Goal: Task Accomplishment & Management: Manage account settings

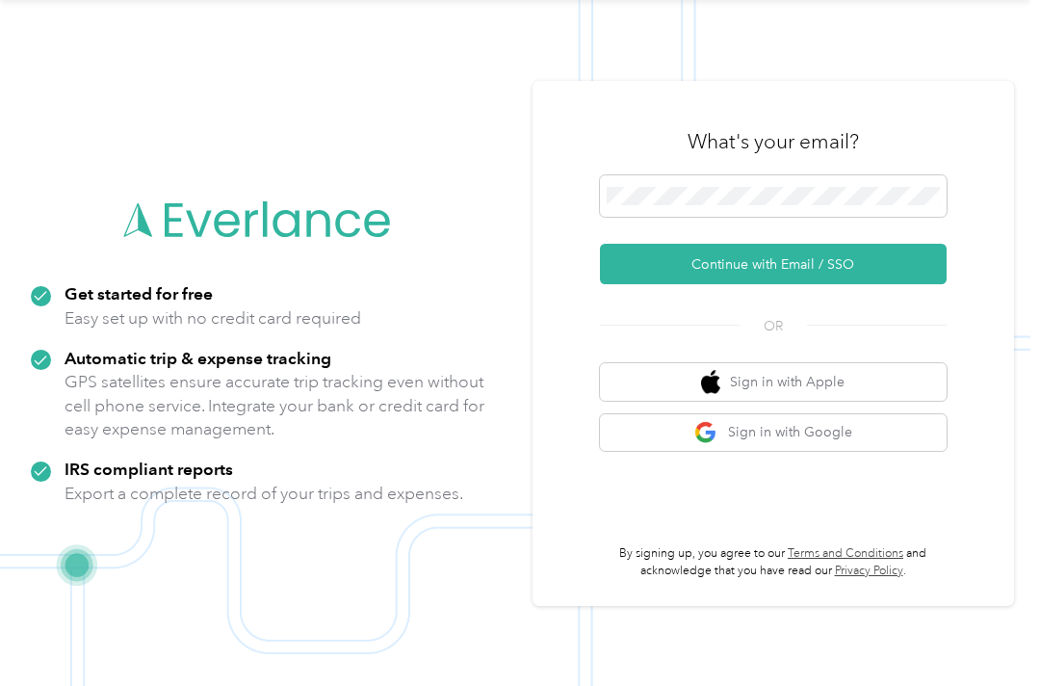
click at [738, 244] on button "Continue with Email / SSO" at bounding box center [773, 264] width 347 height 40
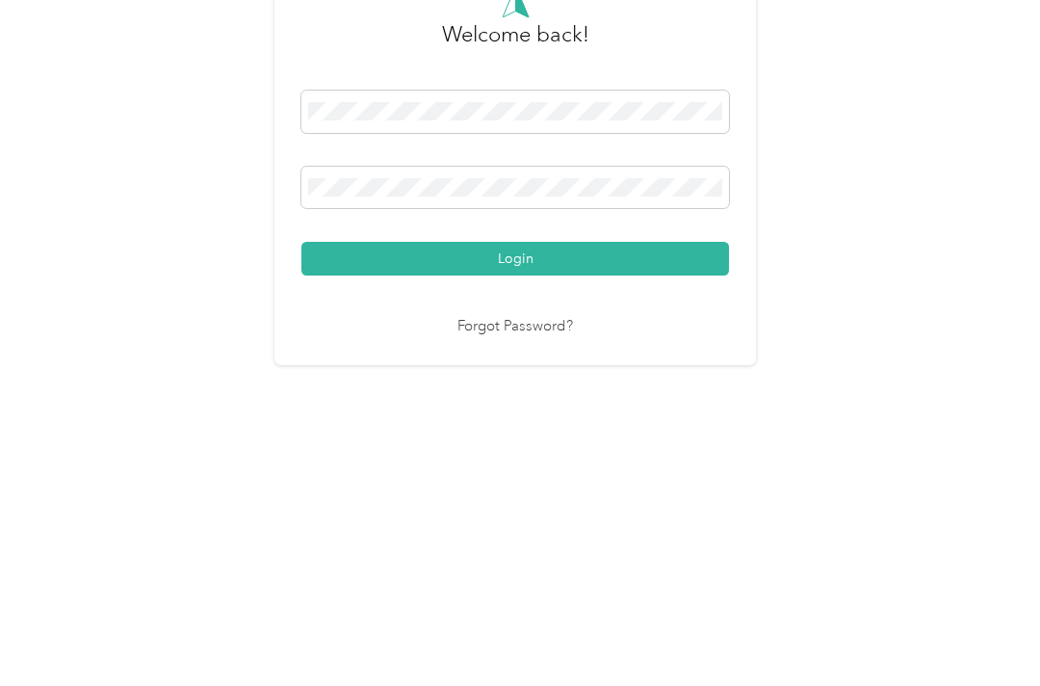
click at [520, 447] on button "Login" at bounding box center [515, 464] width 428 height 34
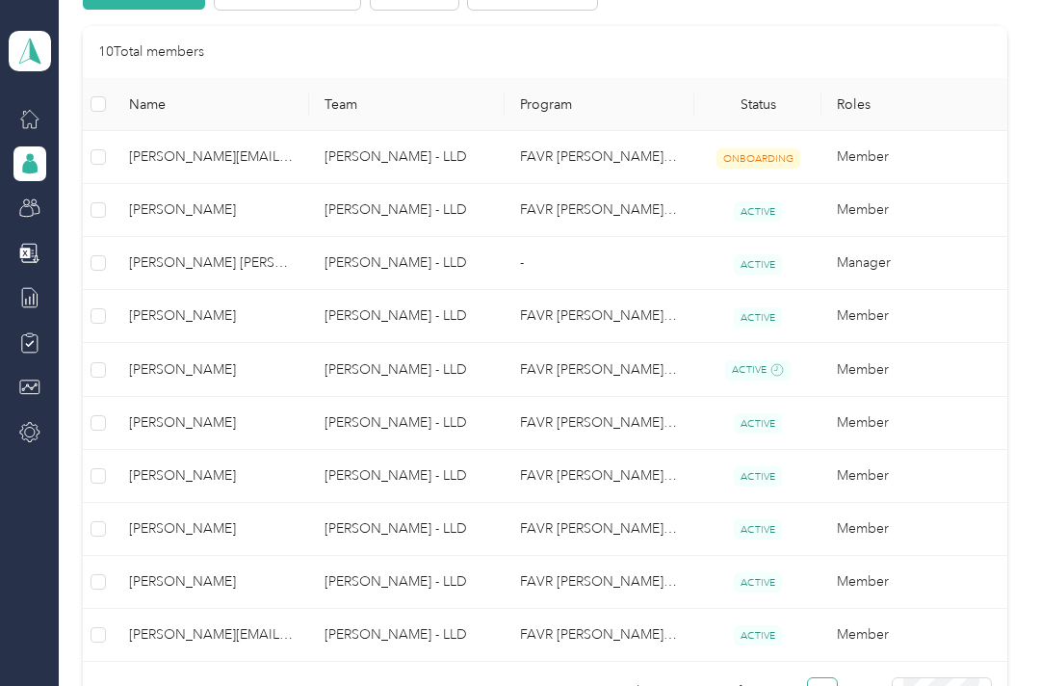
scroll to position [454, 0]
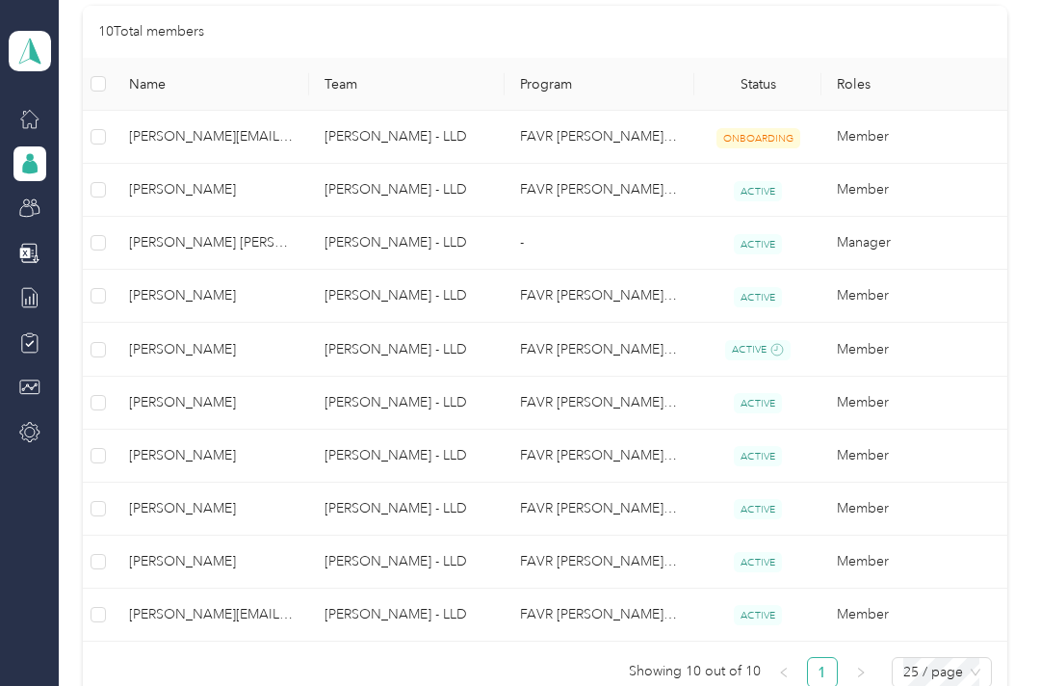
click at [335, 376] on td "[PERSON_NAME] - LLD" at bounding box center [406, 402] width 195 height 53
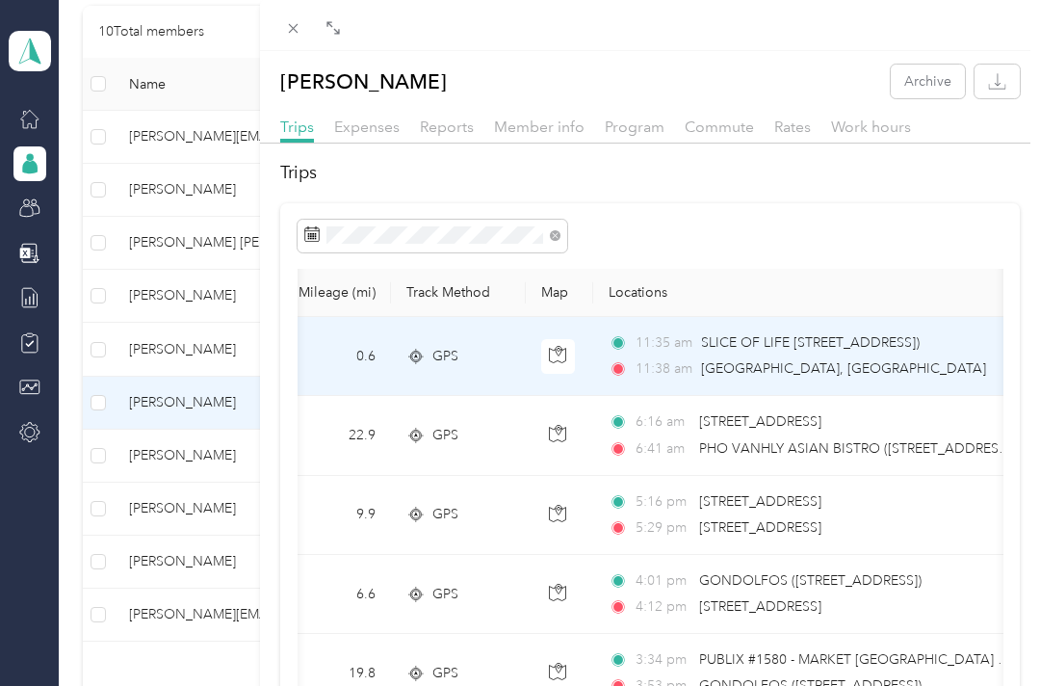
click at [823, 373] on div "11:38 am Wilmington, NC" at bounding box center [811, 368] width 404 height 21
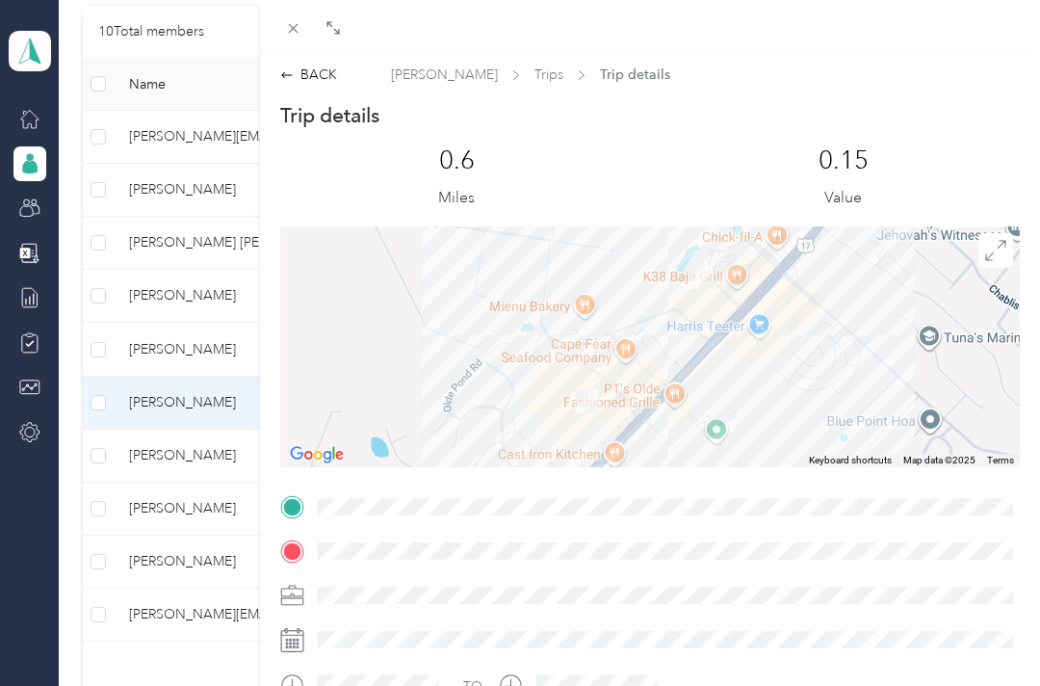
click at [313, 73] on div "BACK" at bounding box center [308, 75] width 57 height 20
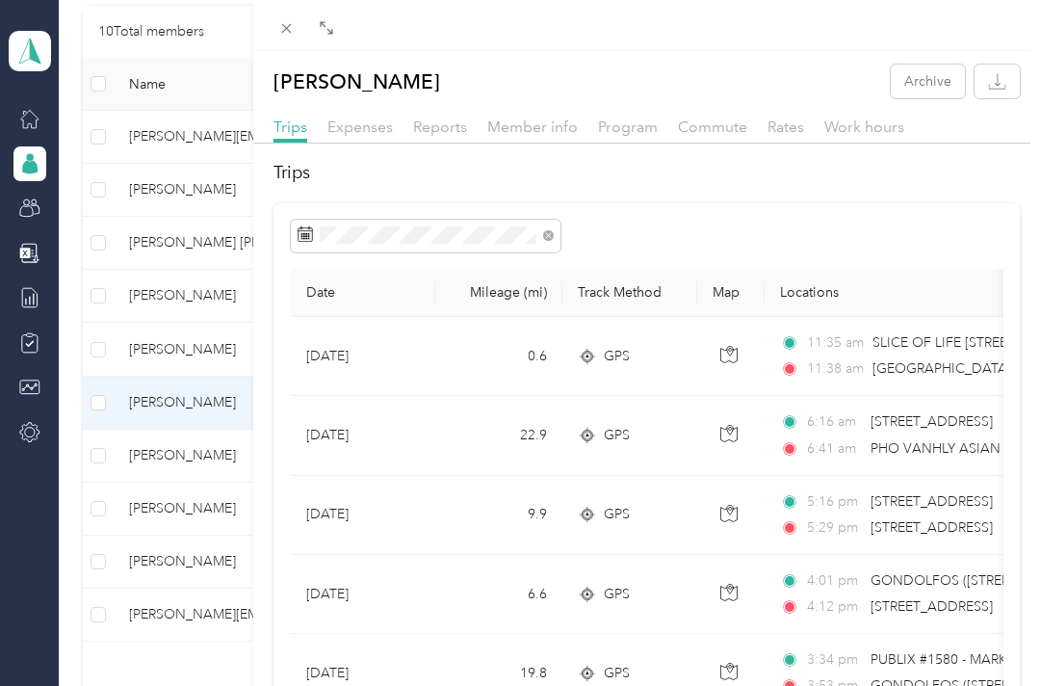
click at [270, 25] on div at bounding box center [646, 25] width 787 height 51
click at [292, 25] on icon at bounding box center [286, 28] width 16 height 16
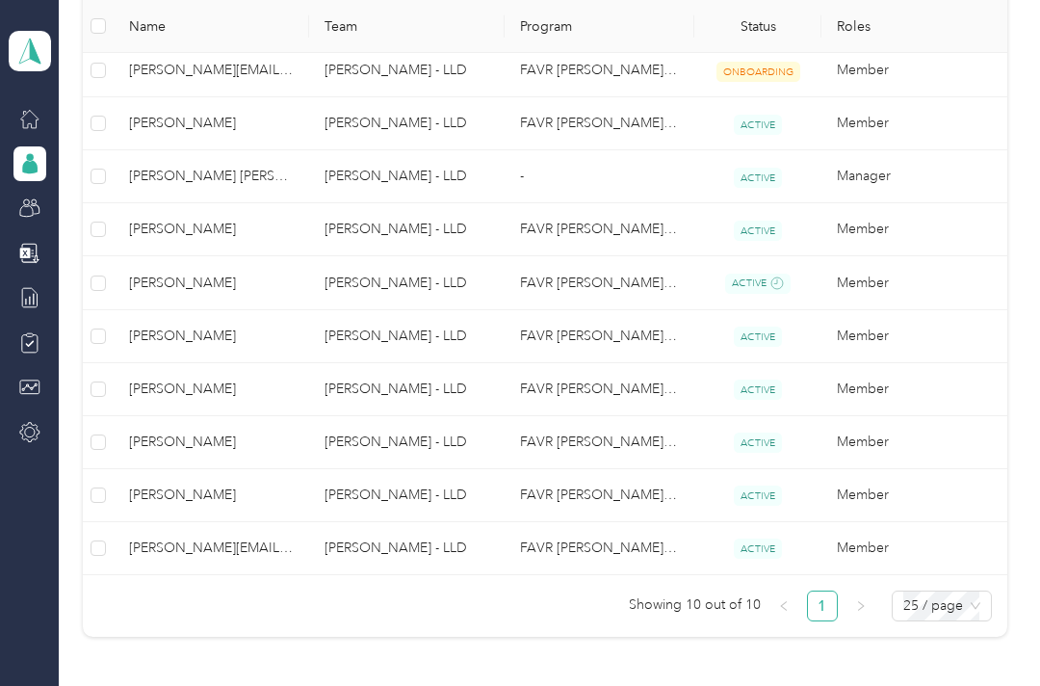
scroll to position [518, 0]
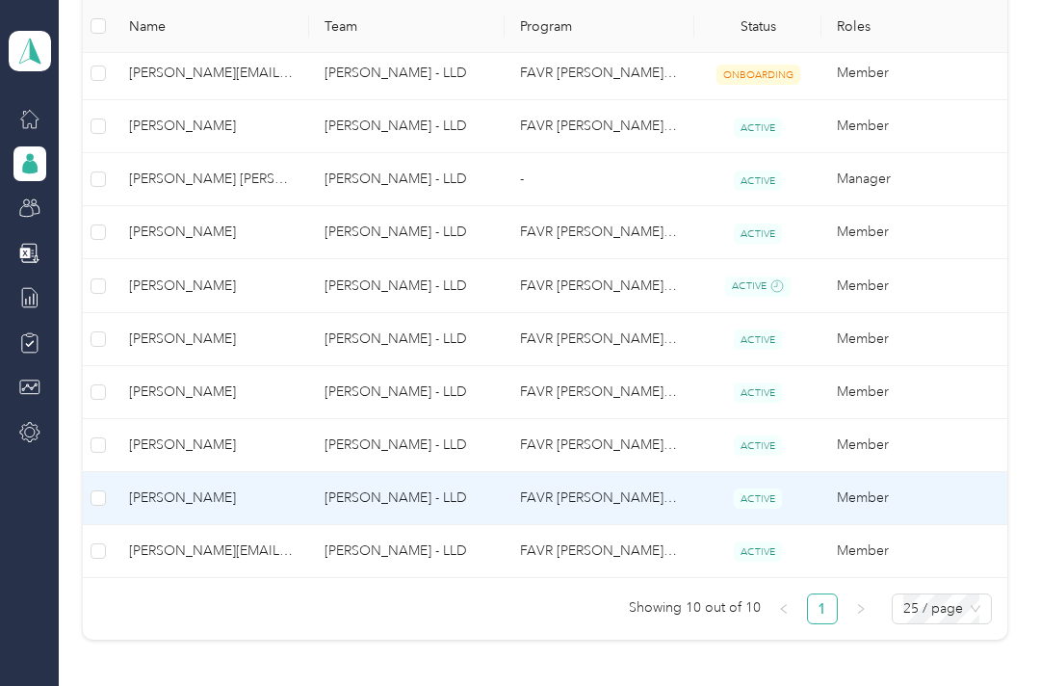
click at [230, 487] on span "[PERSON_NAME]" at bounding box center [211, 497] width 165 height 21
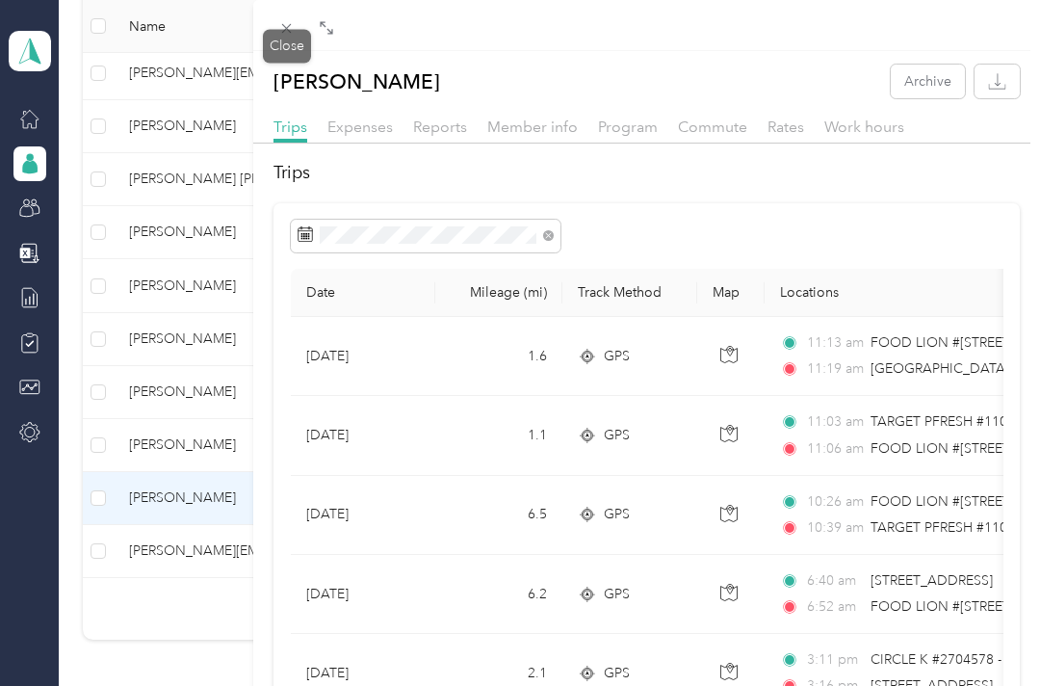
click at [280, 32] on icon at bounding box center [286, 28] width 16 height 16
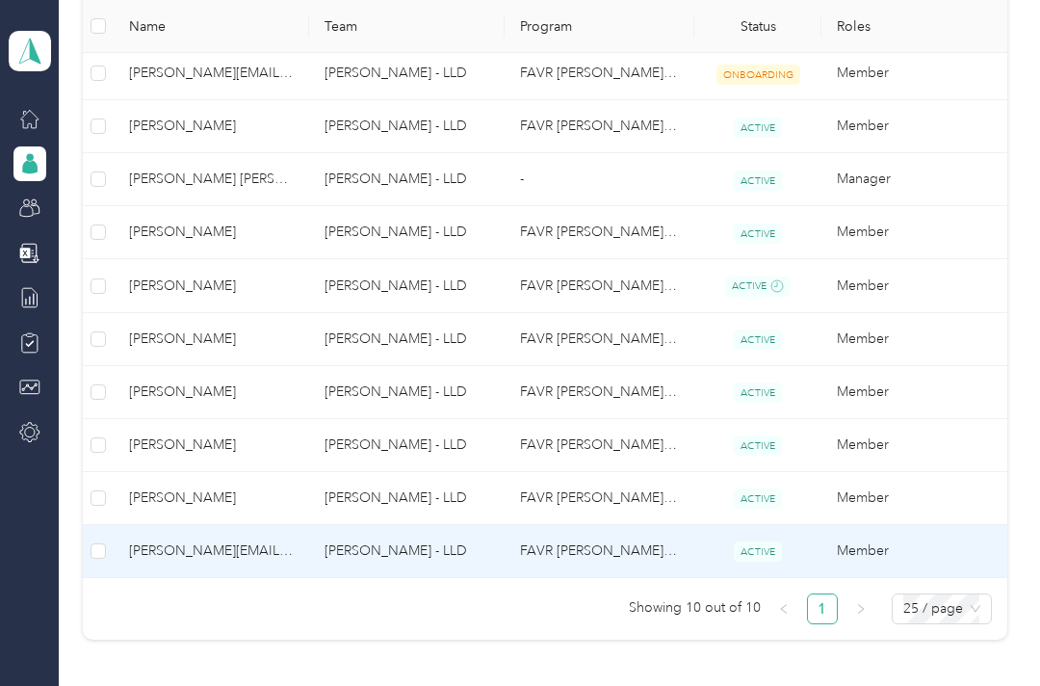
click at [227, 561] on span "[PERSON_NAME][EMAIL_ADDRESS][PERSON_NAME][DOMAIN_NAME]" at bounding box center [211, 550] width 165 height 21
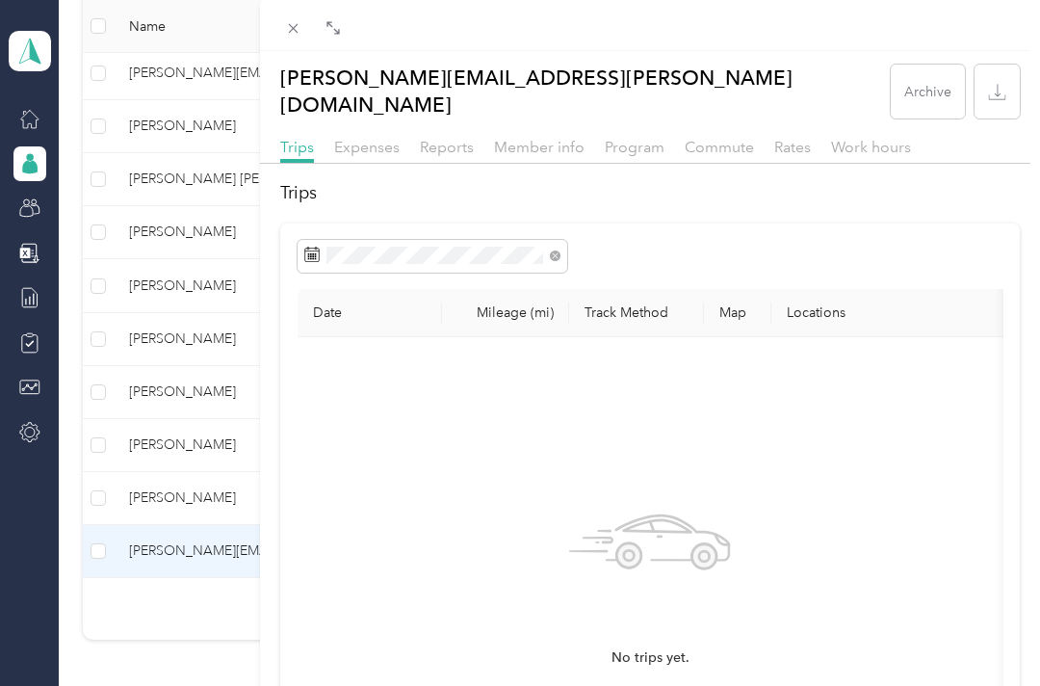
click at [294, 30] on icon at bounding box center [293, 28] width 16 height 16
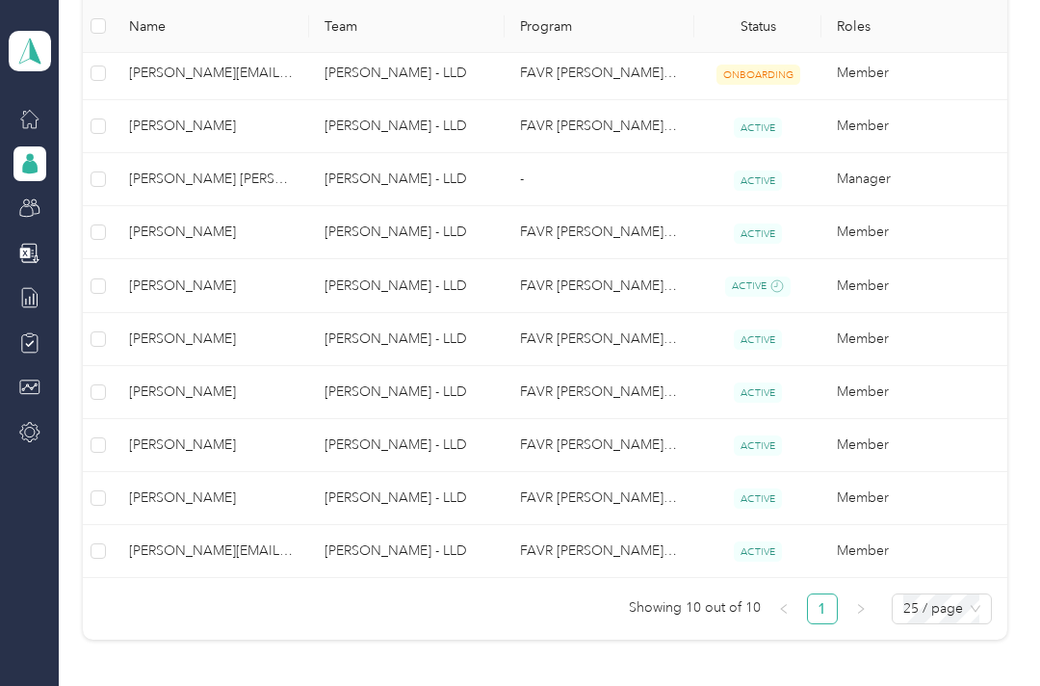
click at [231, 401] on span "[PERSON_NAME]" at bounding box center [211, 391] width 165 height 21
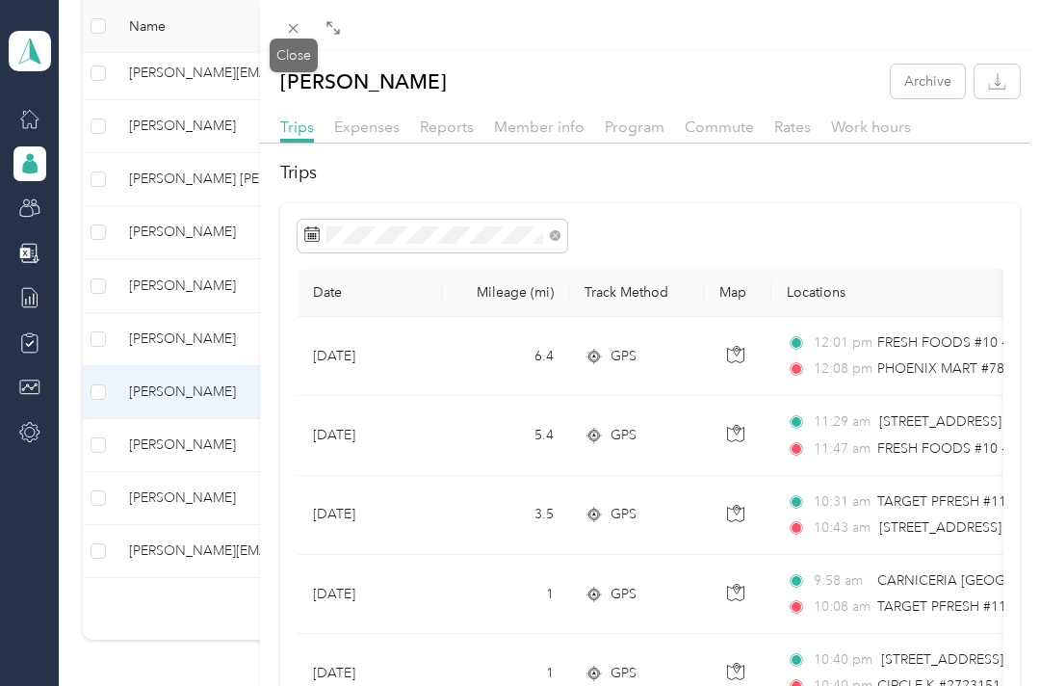
click at [304, 27] on span at bounding box center [293, 27] width 27 height 27
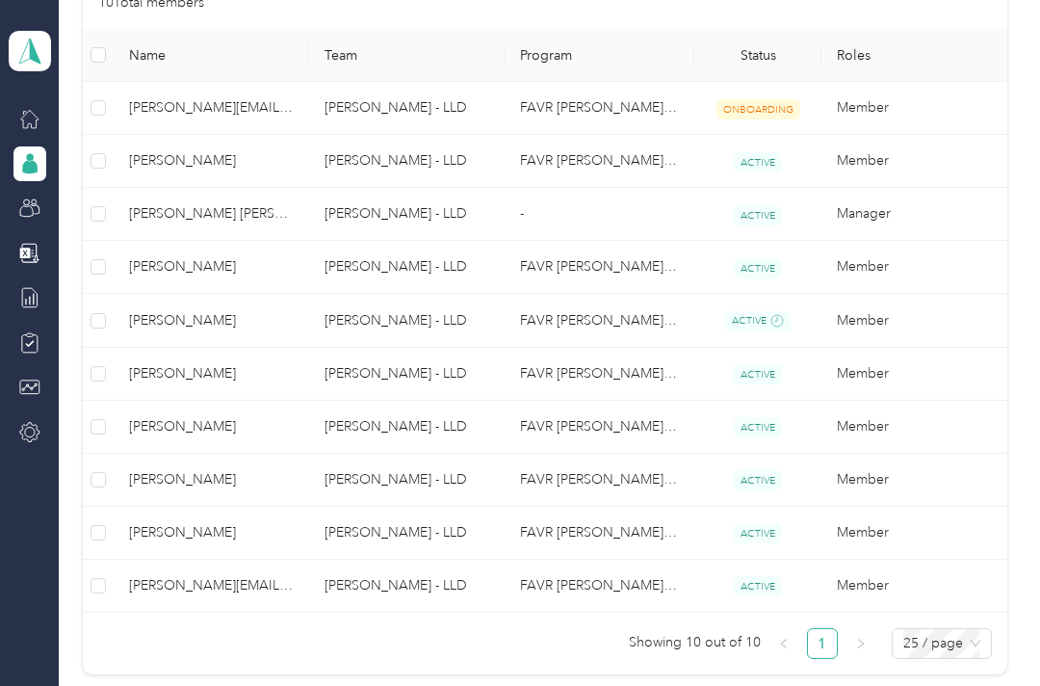
scroll to position [478, 0]
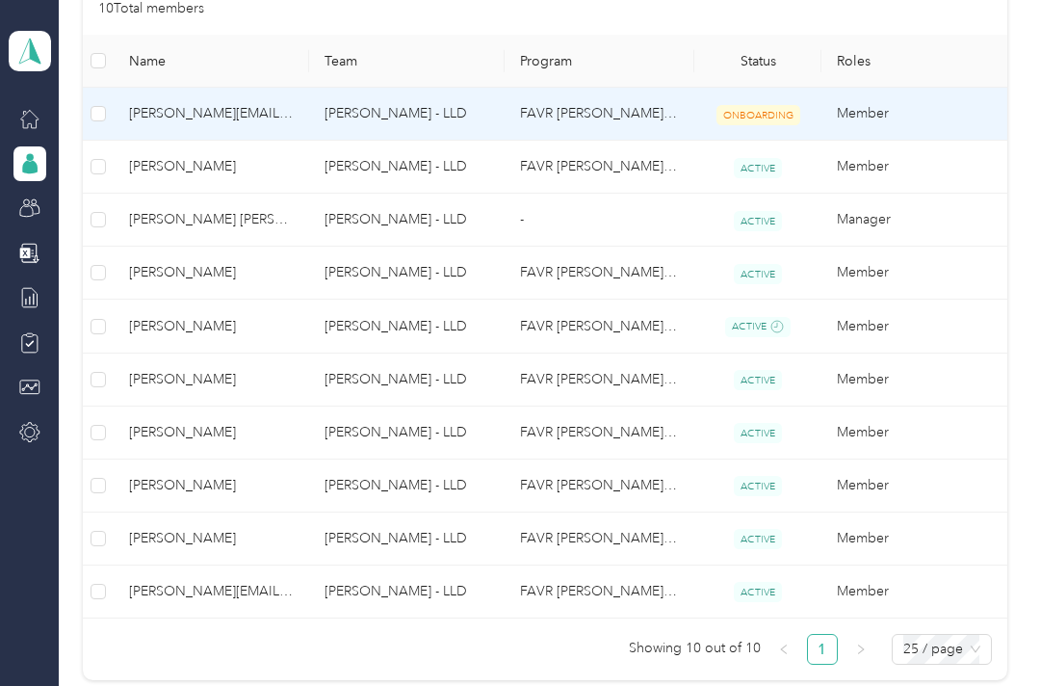
click at [273, 109] on span "[PERSON_NAME][EMAIL_ADDRESS][PERSON_NAME][DOMAIN_NAME]" at bounding box center [211, 113] width 165 height 21
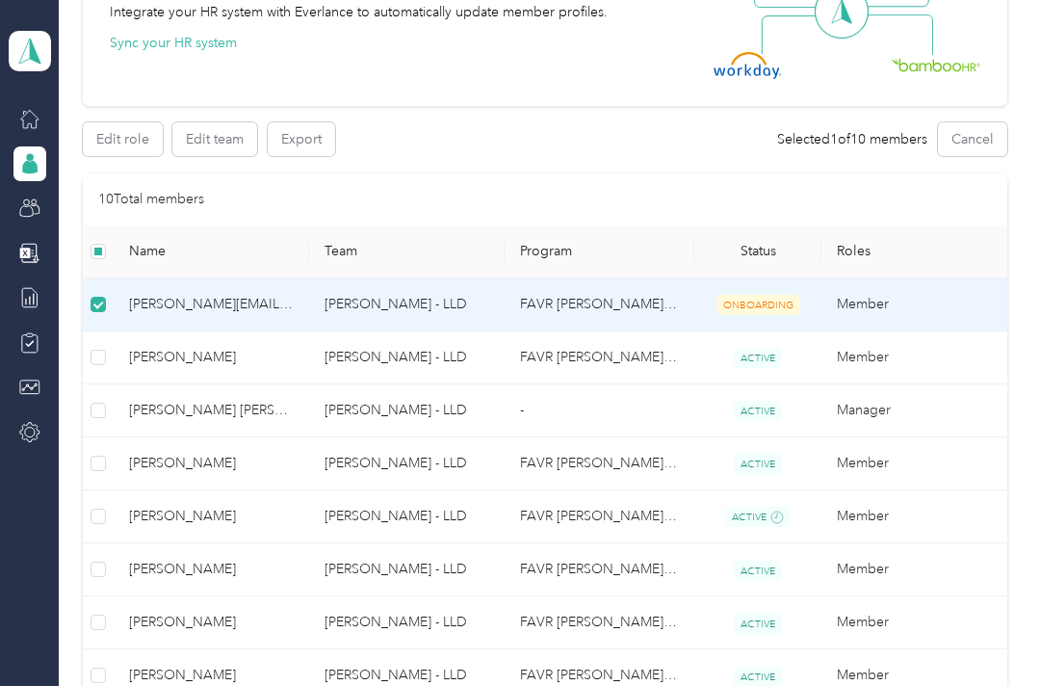
scroll to position [231, 0]
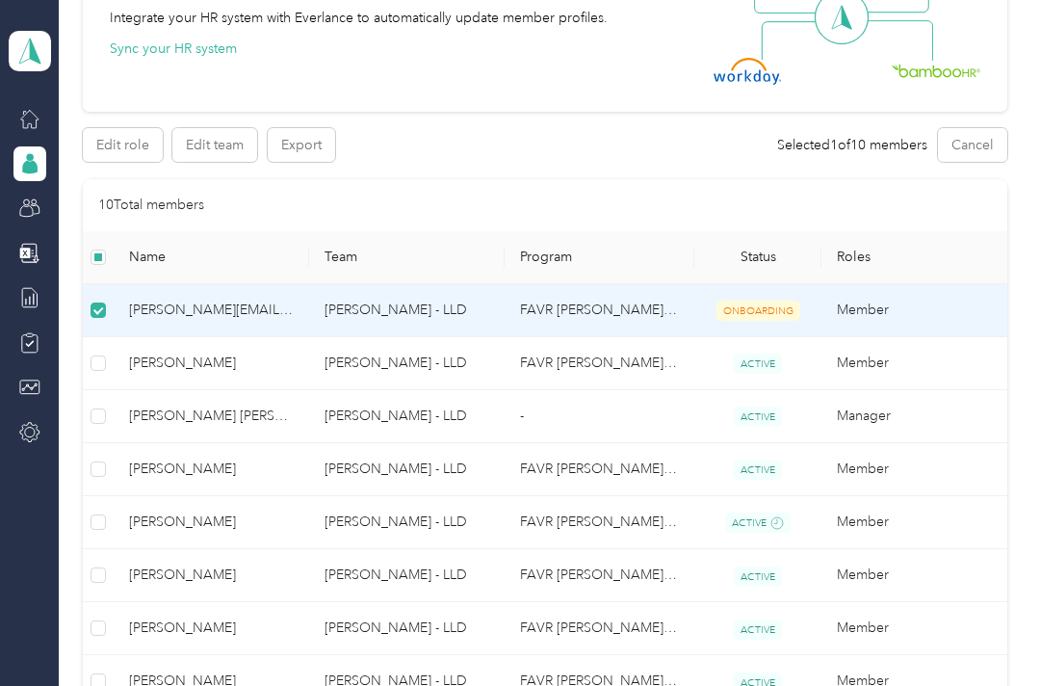
click at [122, 145] on button "Edit role" at bounding box center [123, 145] width 80 height 34
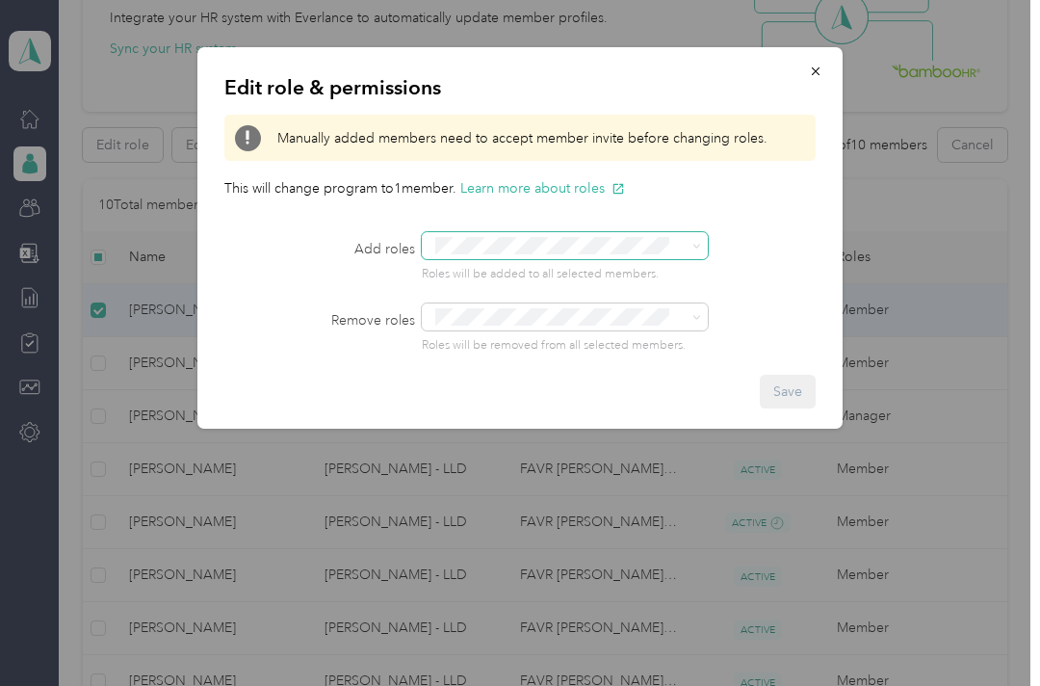
click at [687, 249] on span at bounding box center [693, 245] width 15 height 13
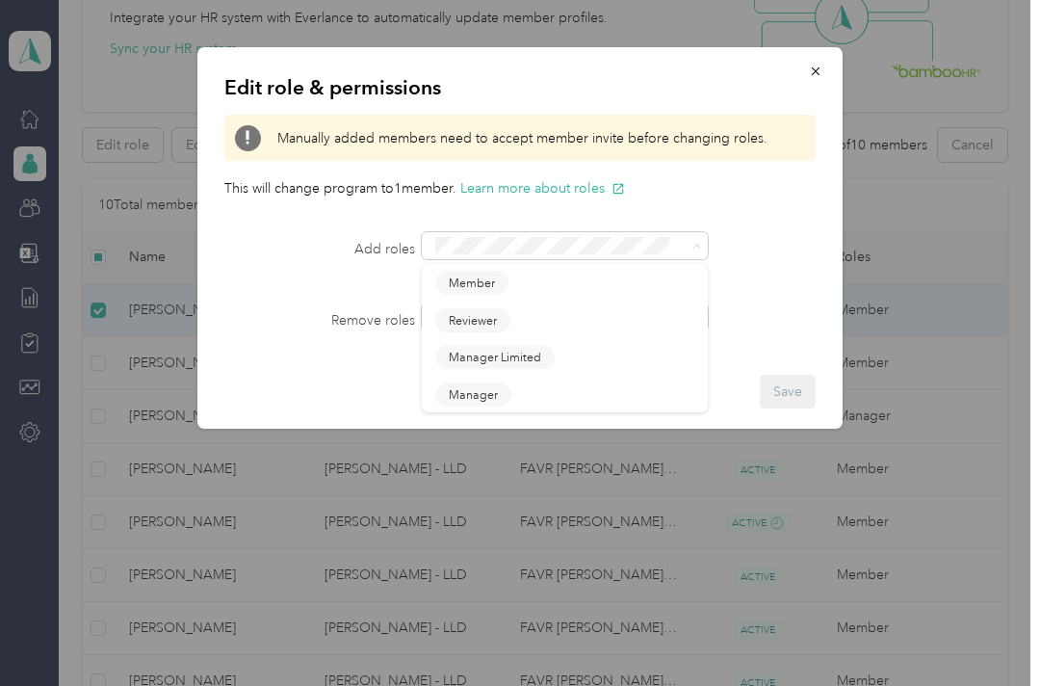
click at [793, 212] on div "Edit role & permissions Manually added members need to accept member invite bef…" at bounding box center [519, 237] width 645 height 381
click at [820, 61] on button "button" at bounding box center [815, 71] width 40 height 34
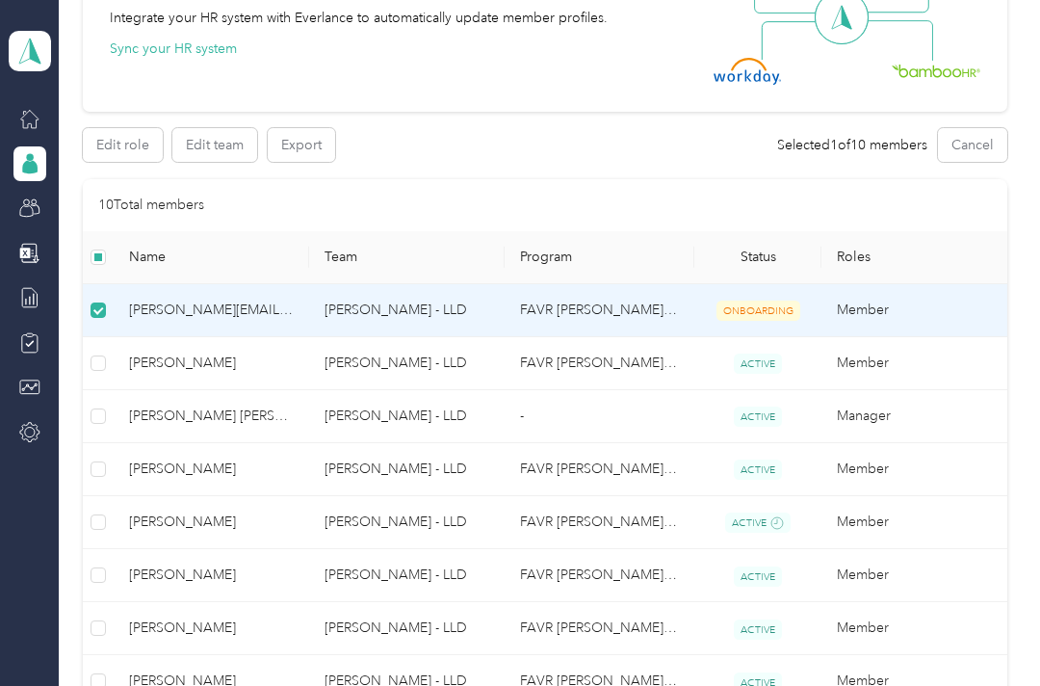
click at [233, 143] on button "Edit team" at bounding box center [214, 145] width 85 height 34
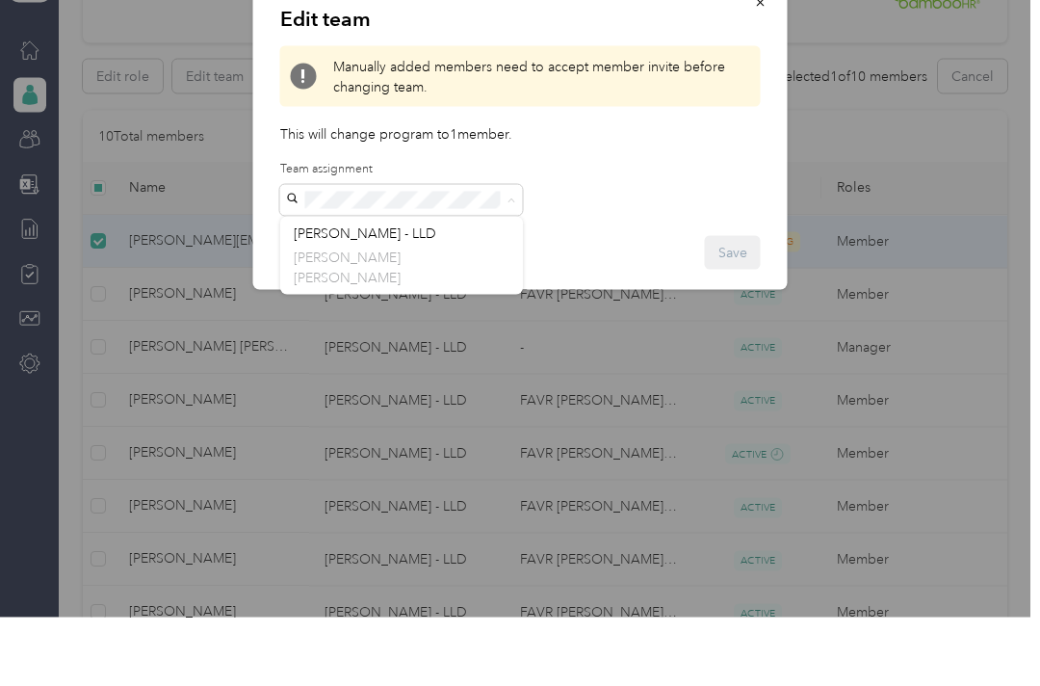
click at [431, 292] on div "[PERSON_NAME] - LLD [PERSON_NAME] [PERSON_NAME]" at bounding box center [402, 324] width 216 height 65
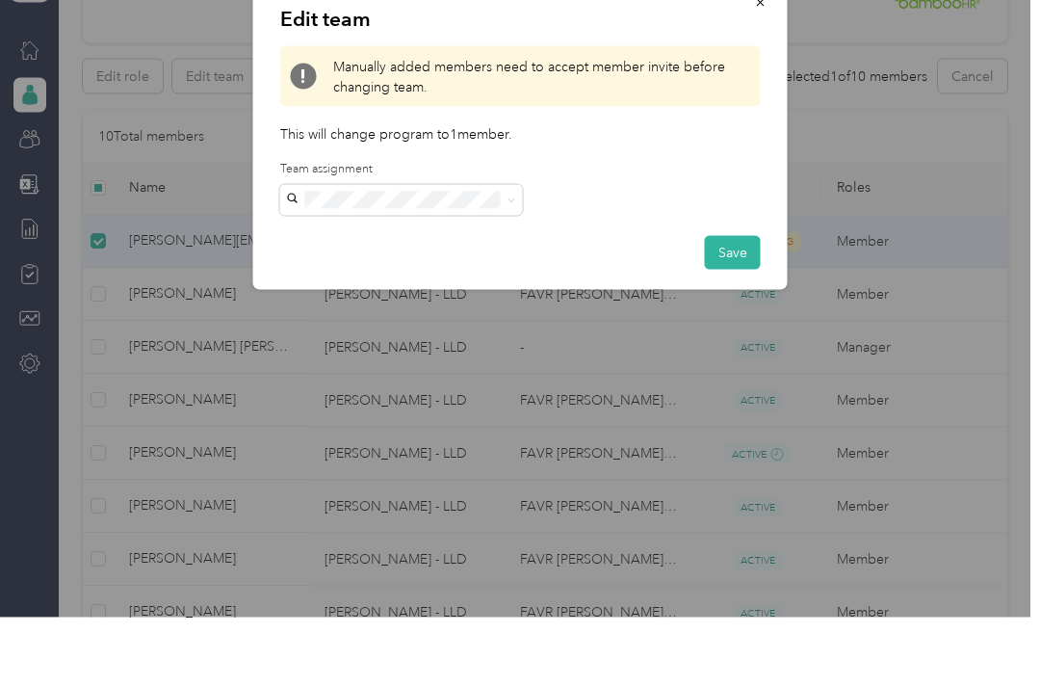
scroll to position [57, 0]
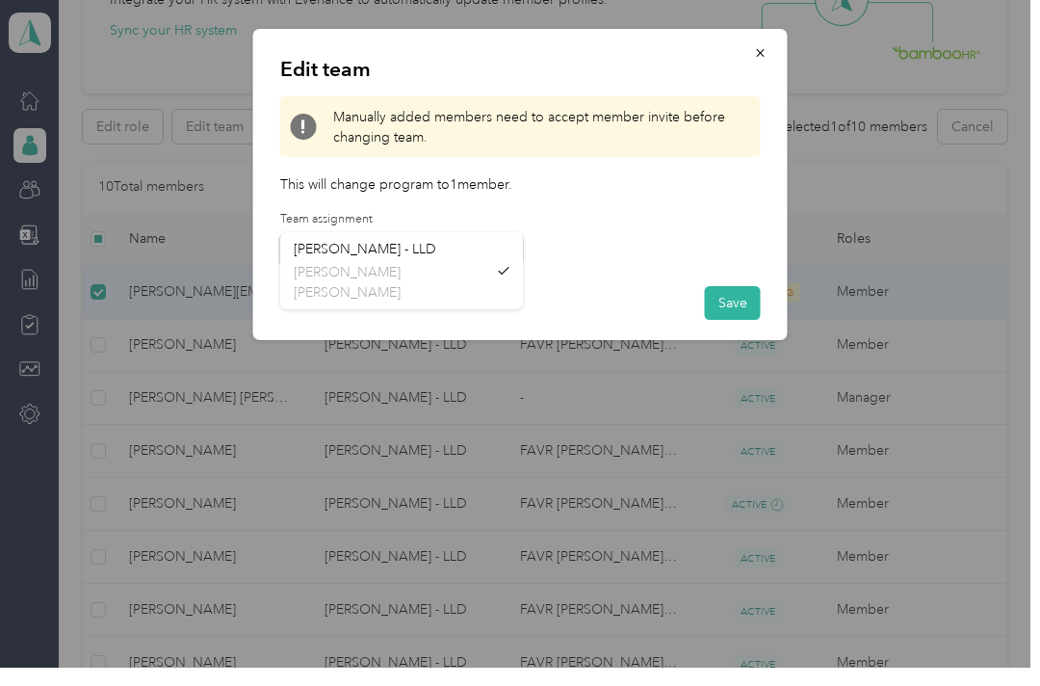
click at [757, 65] on icon "button" at bounding box center [760, 71] width 13 height 13
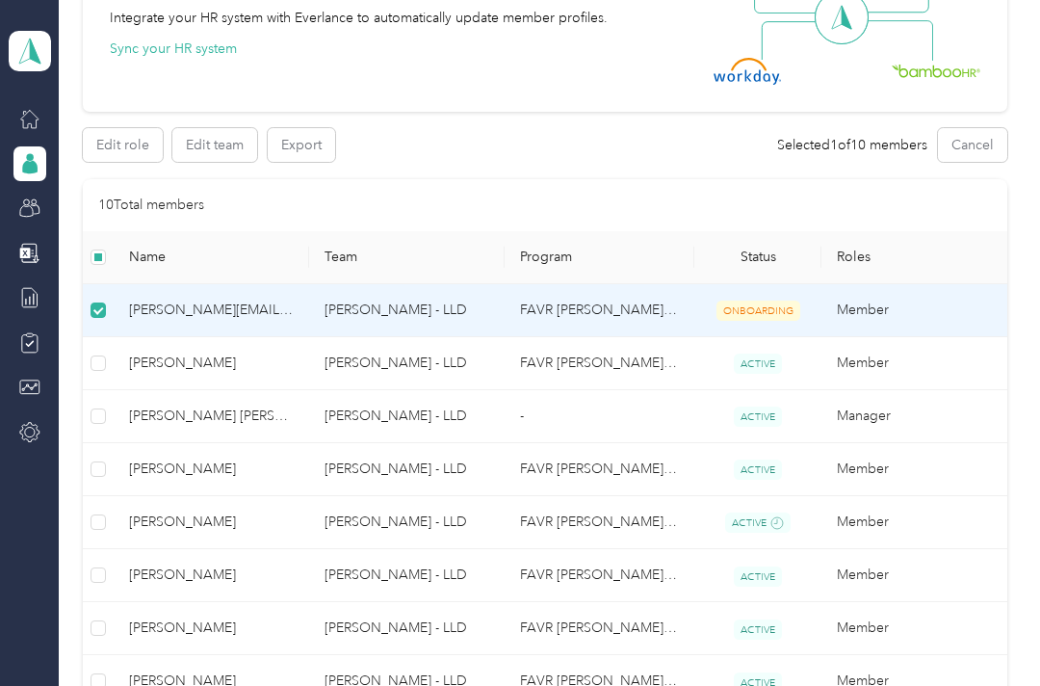
click at [696, 195] on div "10 Total members" at bounding box center [545, 205] width 894 height 21
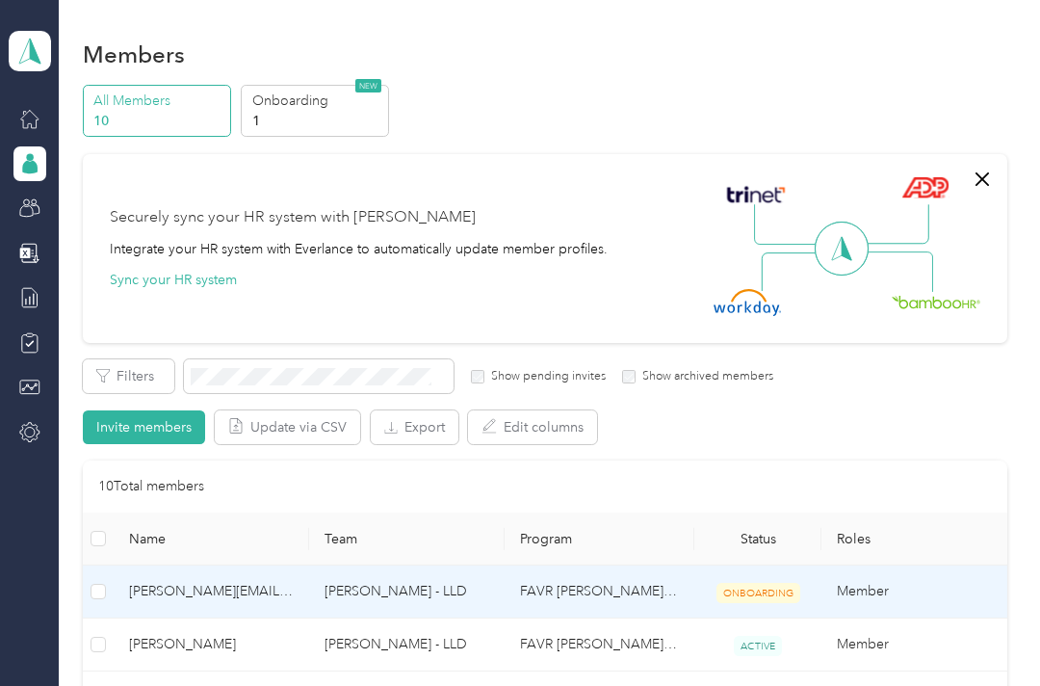
scroll to position [0, 0]
click at [364, 111] on p "1" at bounding box center [317, 121] width 131 height 20
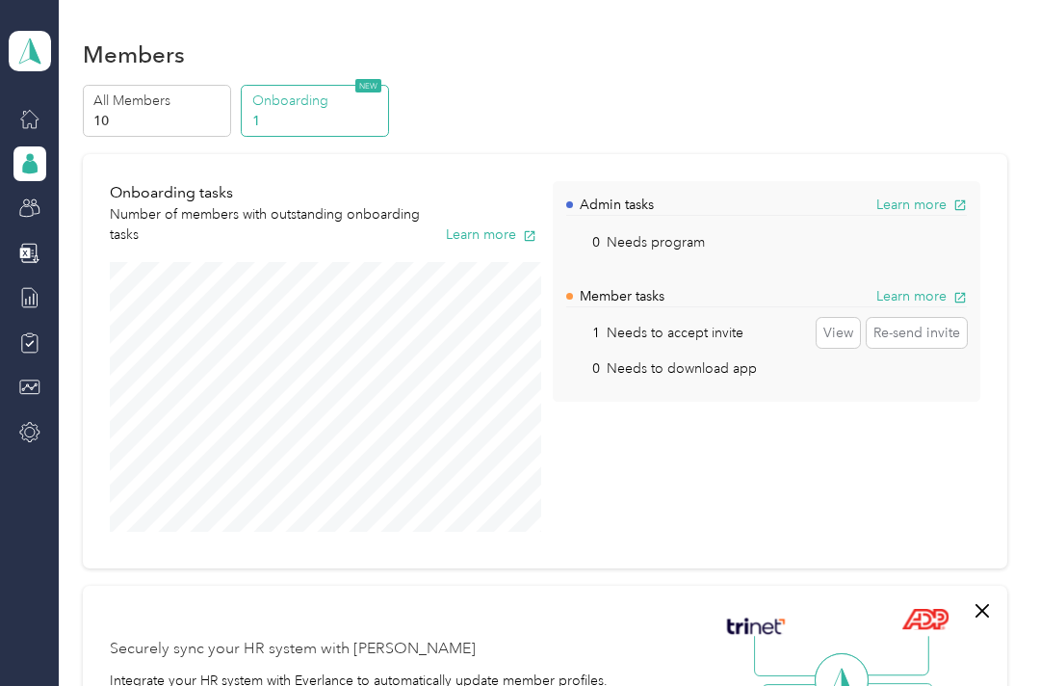
click at [851, 318] on button "View" at bounding box center [838, 333] width 43 height 31
click at [740, 412] on div "Admin tasks Learn more 0 Needs program View Member tasks Learn more 1 Needs to …" at bounding box center [766, 361] width 427 height 361
click at [198, 111] on p "10" at bounding box center [158, 121] width 131 height 20
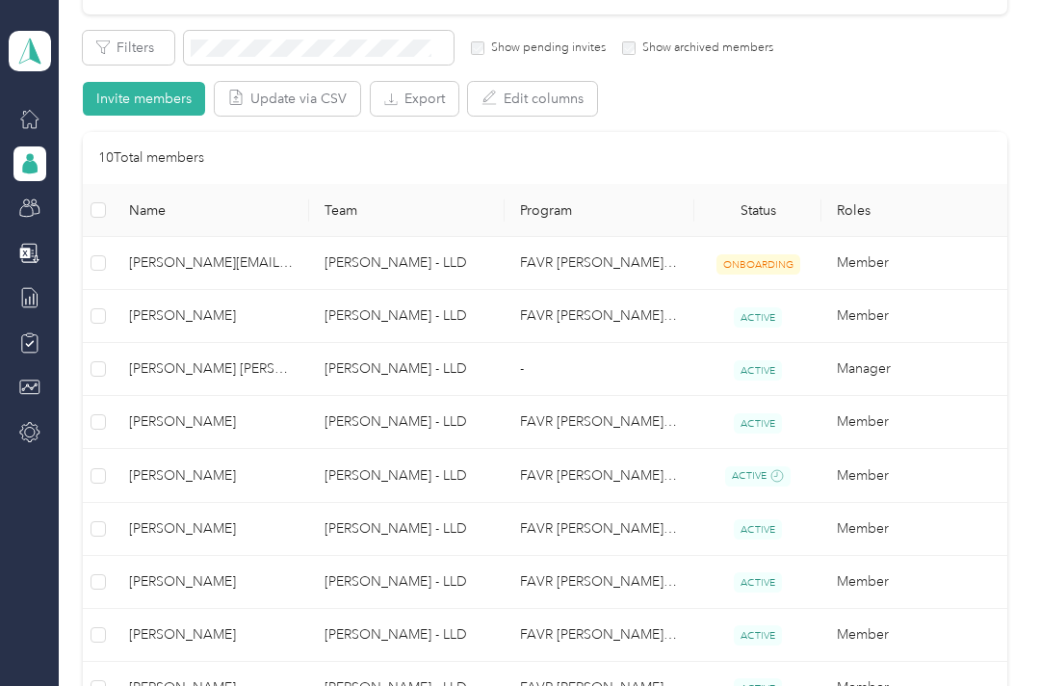
scroll to position [341, 0]
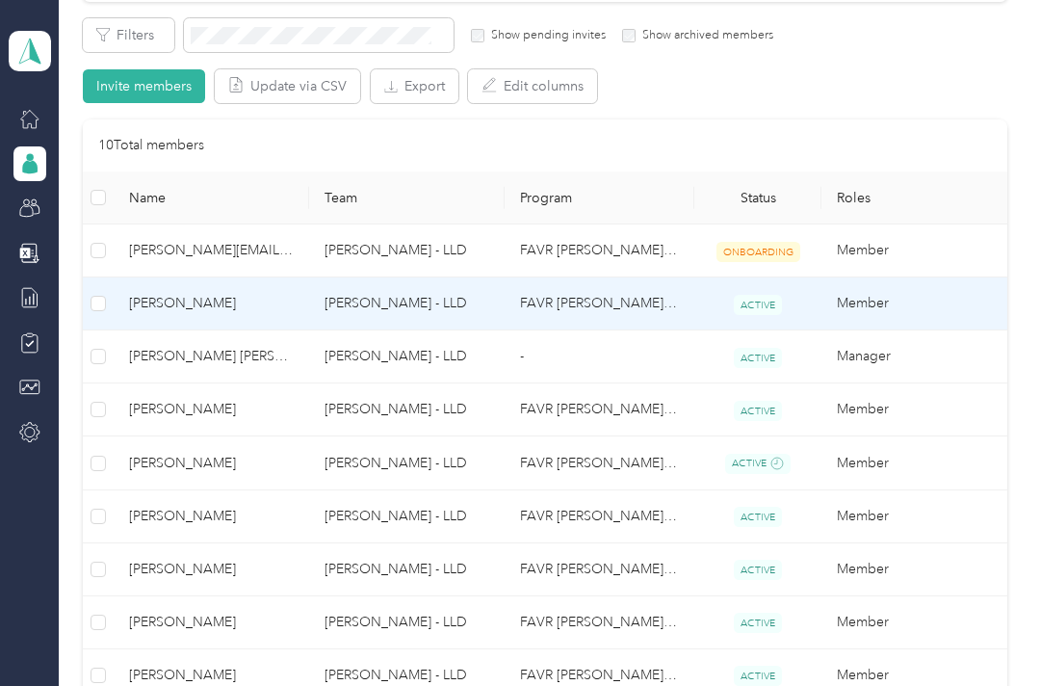
click at [435, 277] on td "[PERSON_NAME] - LLD" at bounding box center [406, 303] width 195 height 53
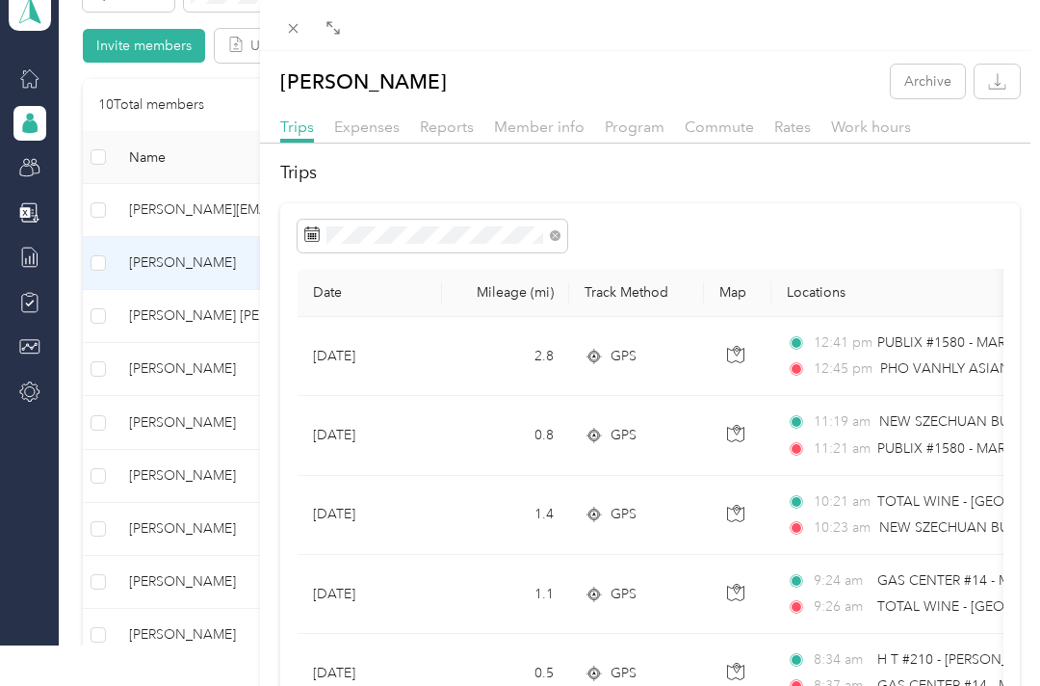
click at [933, 429] on span "NEW SZECHUAN BUFFET ([STREET_ADDRESS])" at bounding box center [1026, 421] width 295 height 16
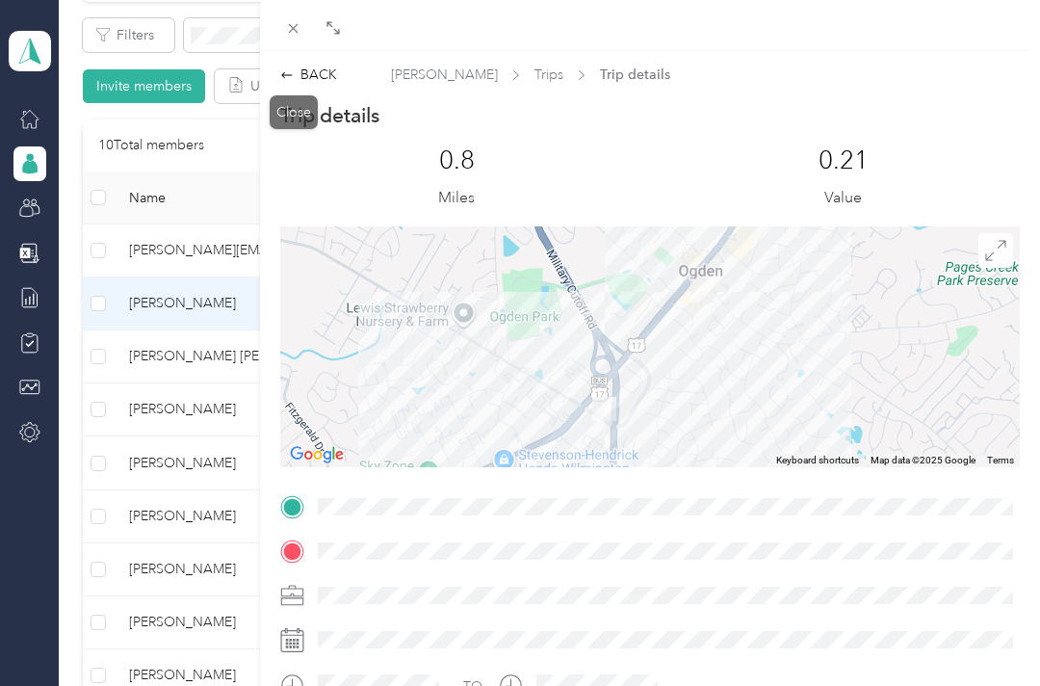
click at [282, 15] on span at bounding box center [293, 27] width 27 height 27
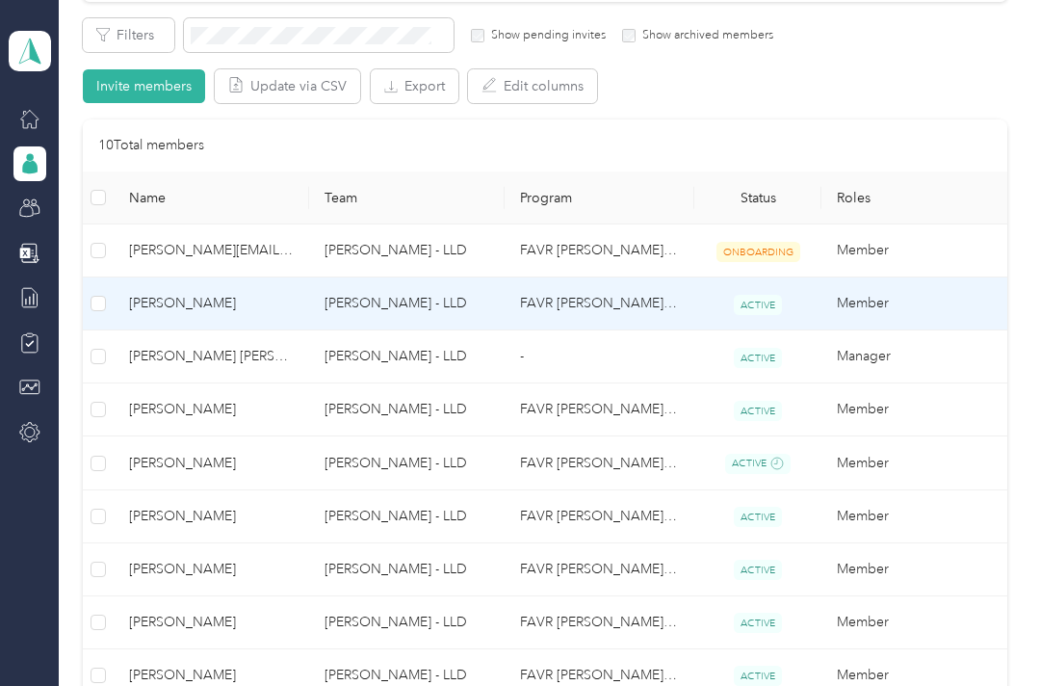
click at [336, 277] on td "[PERSON_NAME] - LLD" at bounding box center [406, 303] width 195 height 53
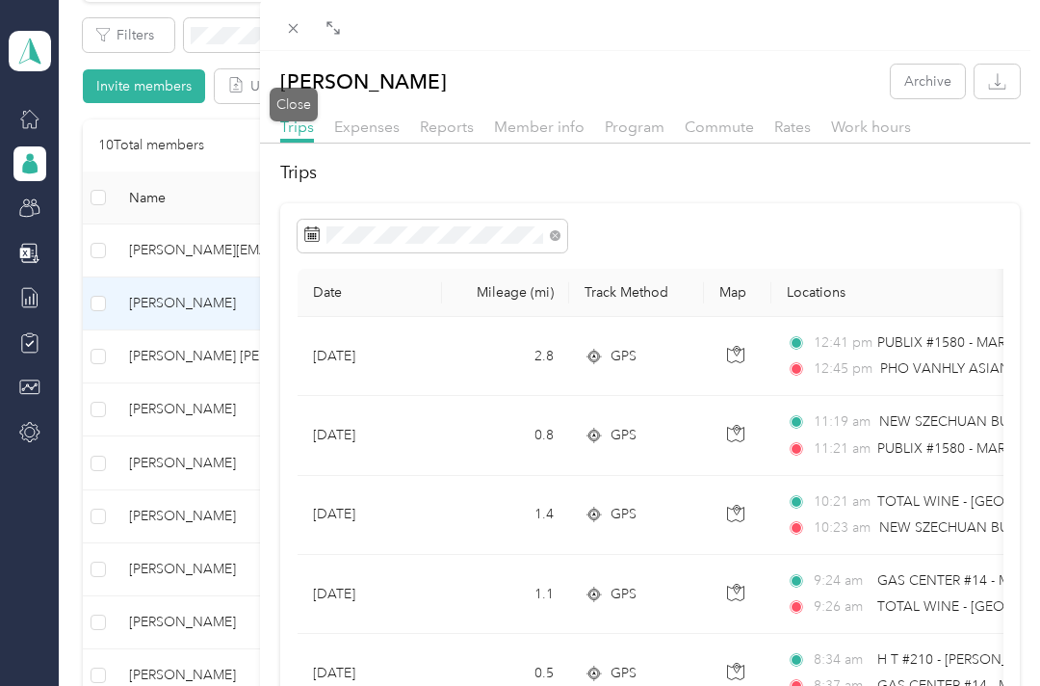
click at [296, 27] on icon at bounding box center [293, 28] width 16 height 16
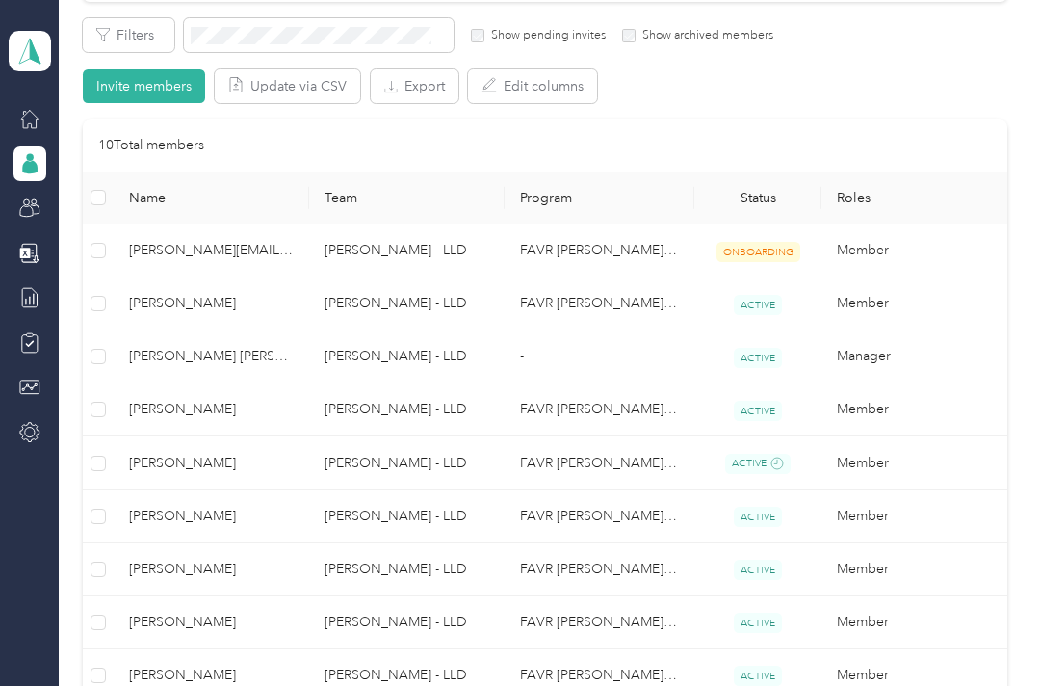
click at [273, 611] on span "[PERSON_NAME]" at bounding box center [211, 621] width 165 height 21
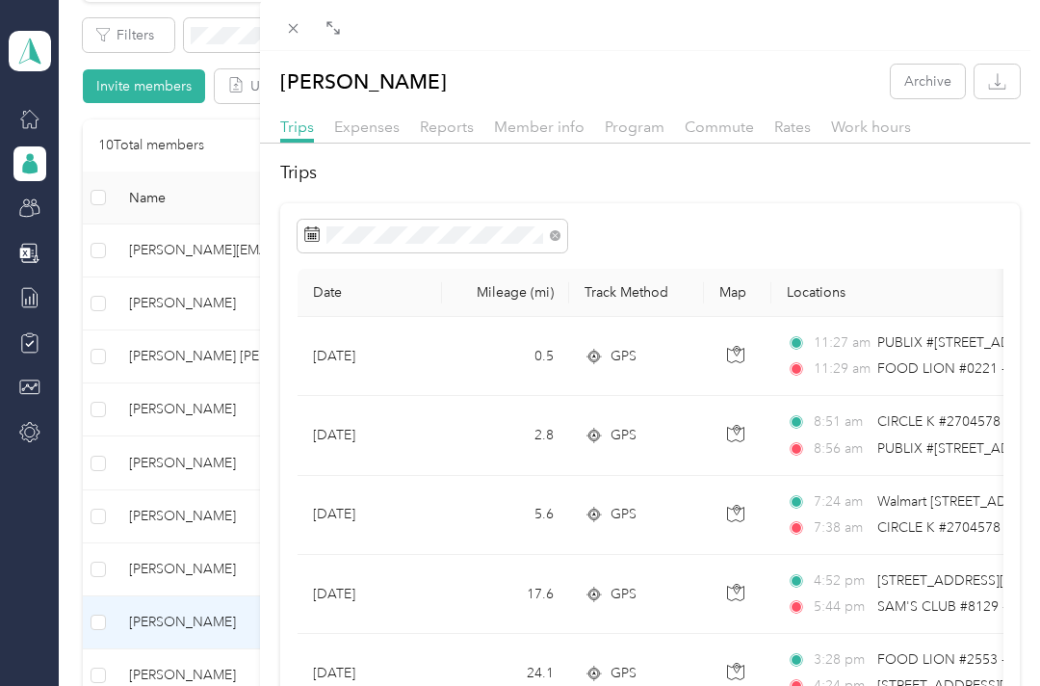
click at [288, 29] on icon at bounding box center [293, 28] width 16 height 16
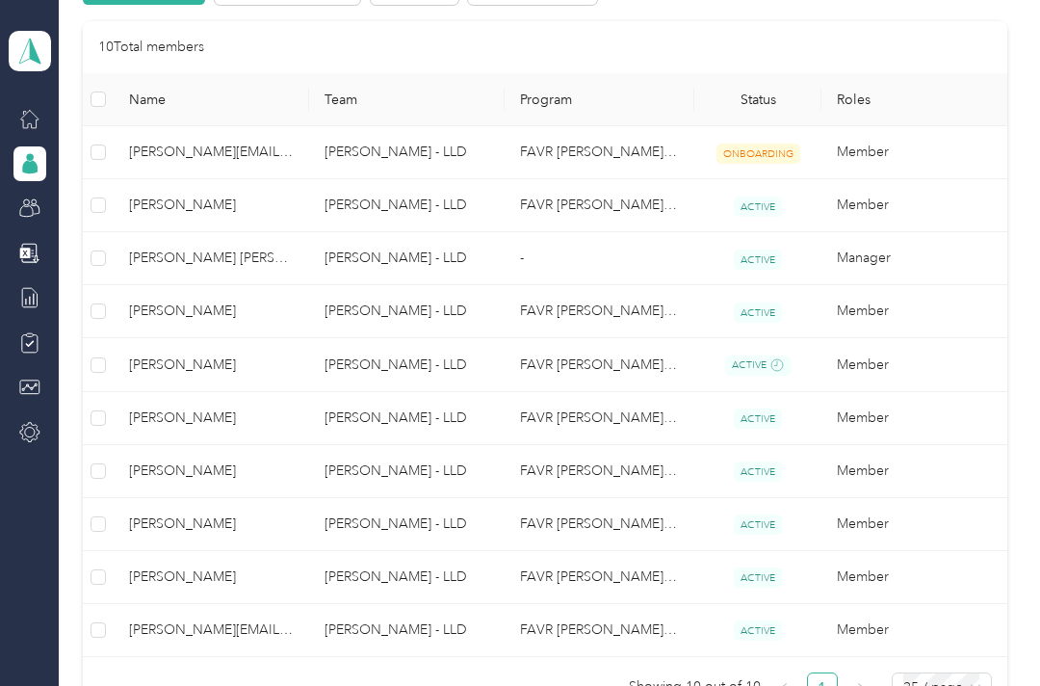
scroll to position [438, 0]
click at [955, 74] on th "Roles" at bounding box center [918, 100] width 195 height 53
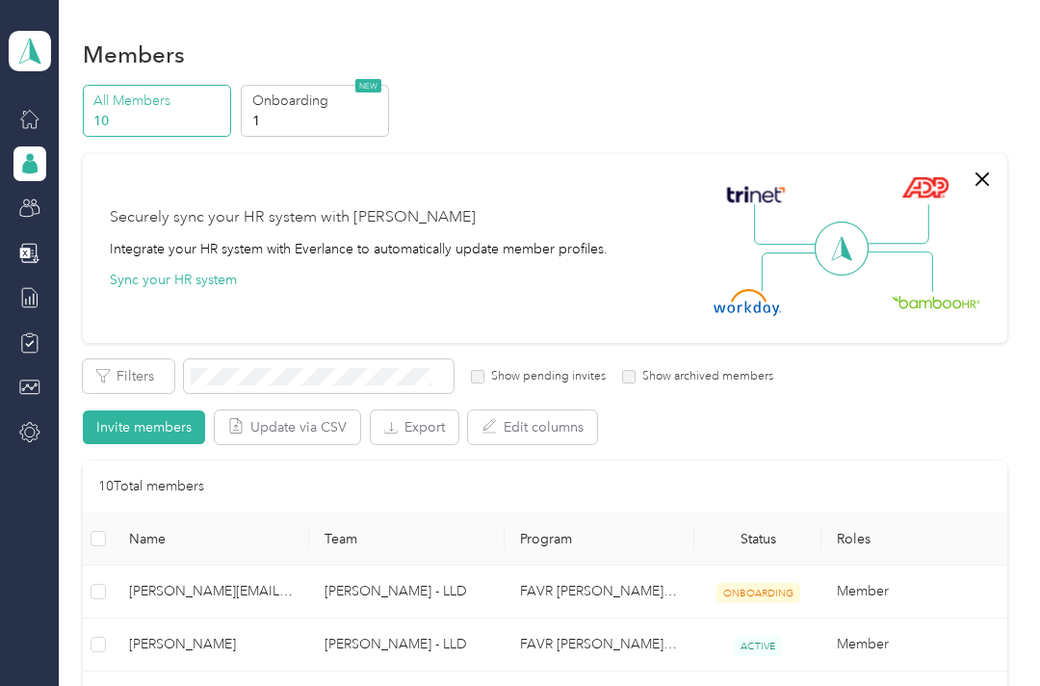
scroll to position [0, 0]
